Goal: Transaction & Acquisition: Purchase product/service

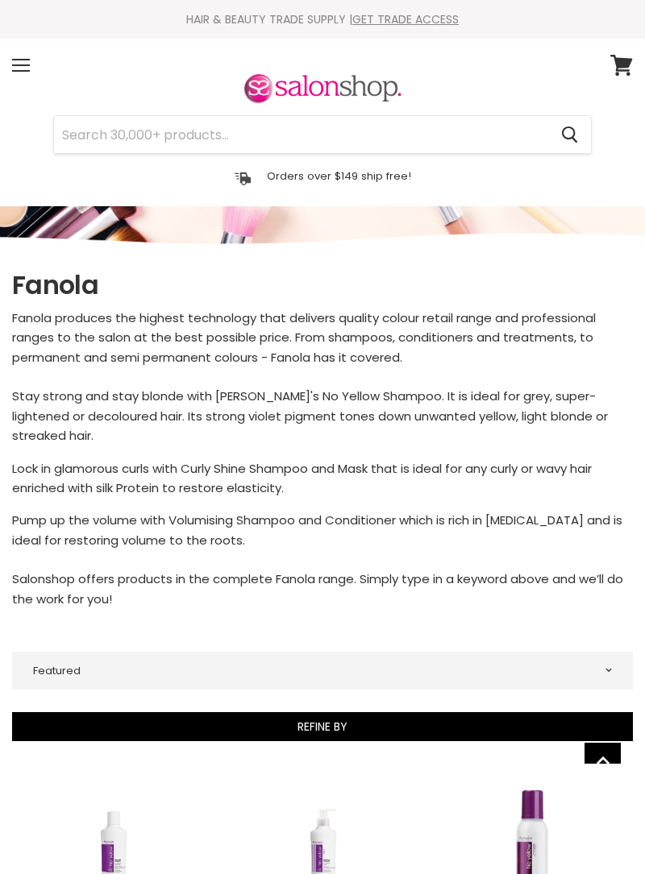
select select "manual"
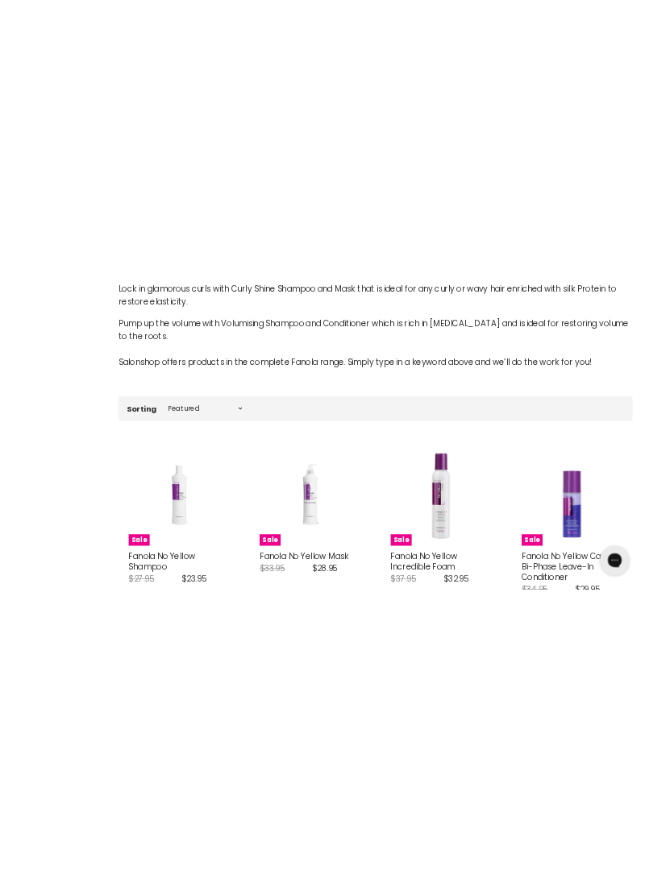
scroll to position [442, 0]
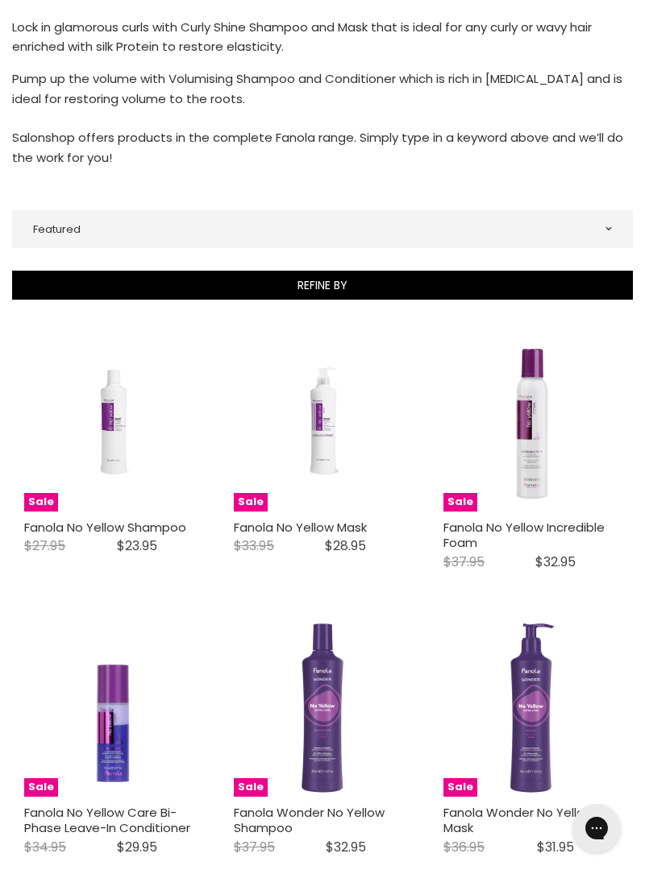
click at [113, 414] on img "Main content" at bounding box center [113, 422] width 118 height 177
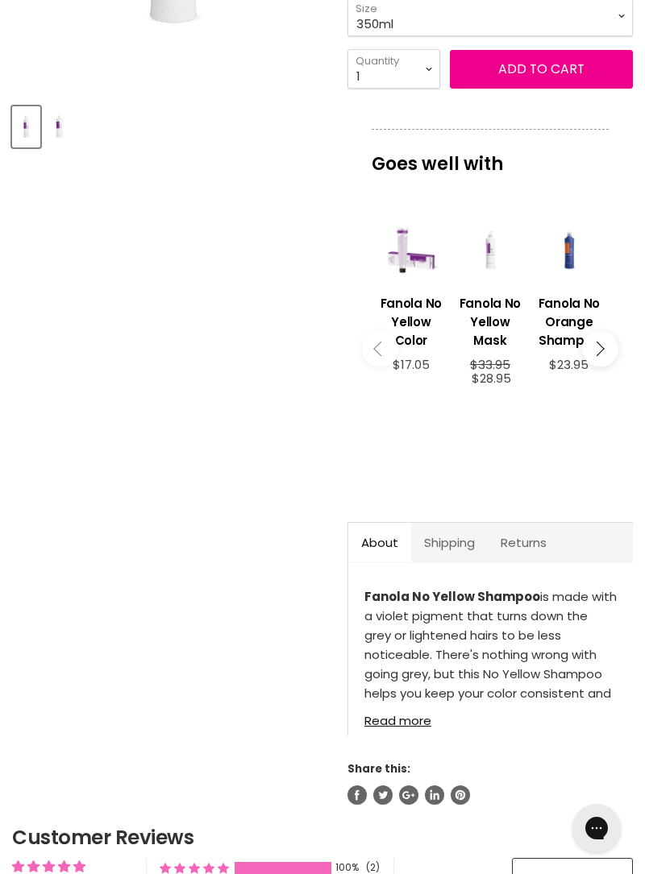
scroll to position [468, 0]
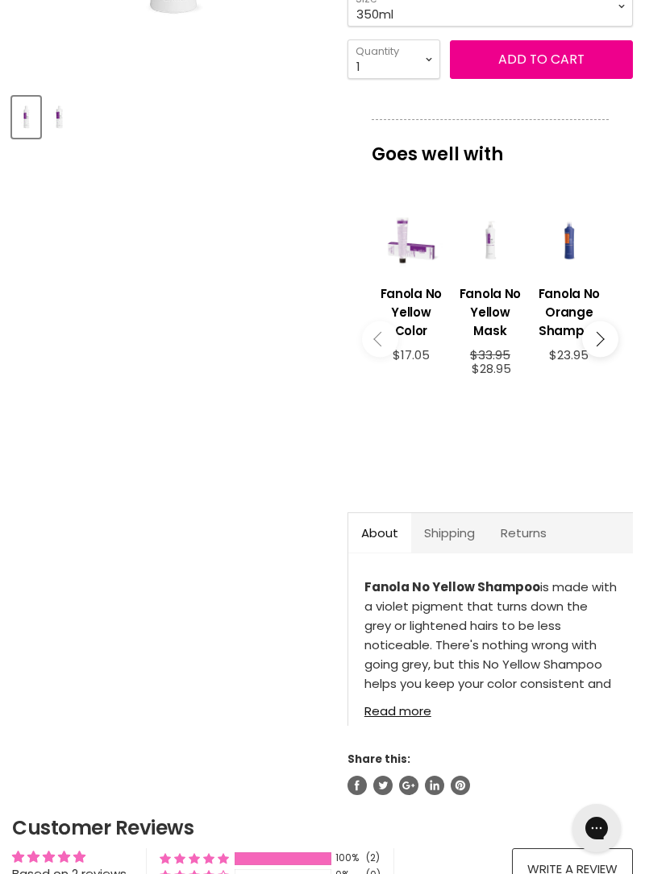
click at [397, 713] on link "Read more" at bounding box center [490, 706] width 252 height 23
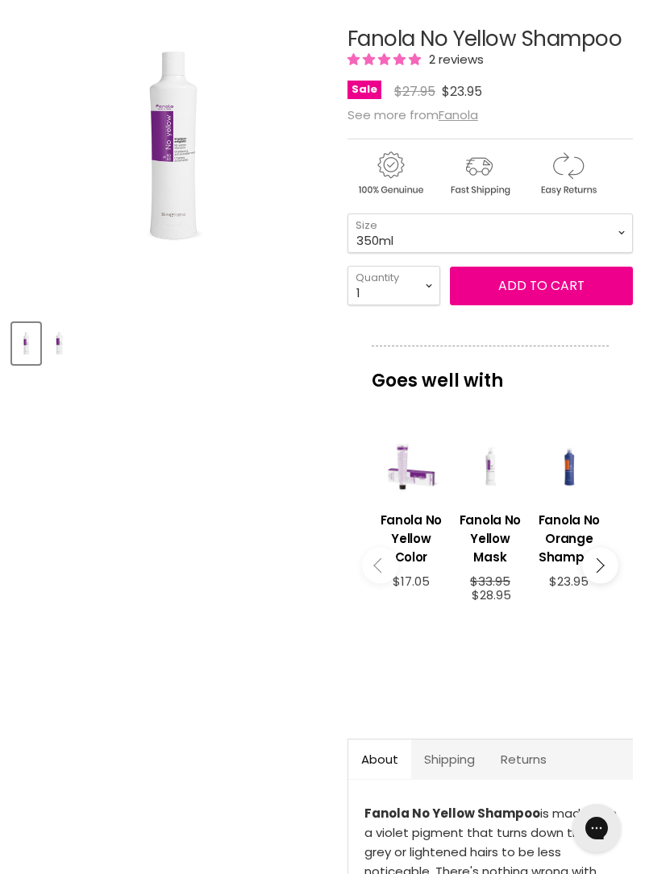
scroll to position [0, 0]
